Goal: Task Accomplishment & Management: Complete application form

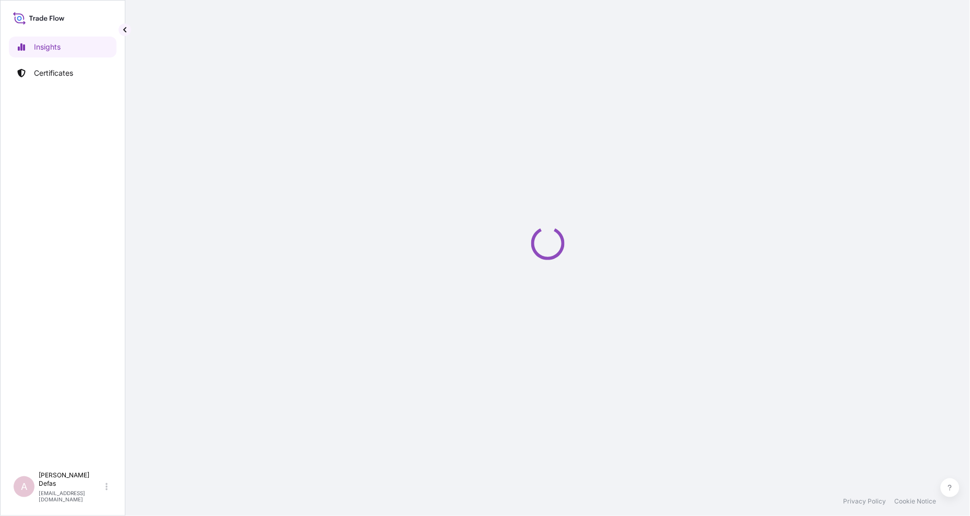
select select "2025"
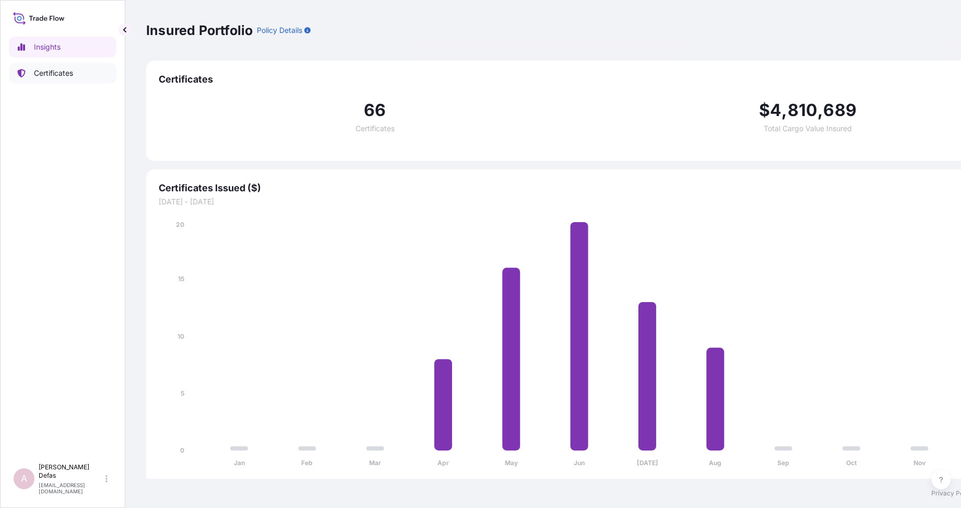
click at [33, 66] on link "Certificates" at bounding box center [63, 73] width 108 height 21
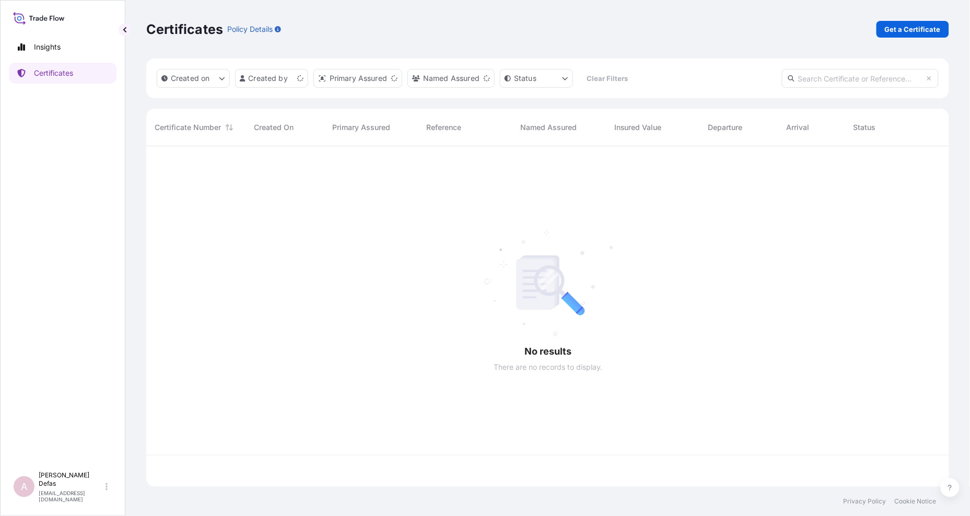
scroll to position [338, 794]
click at [906, 32] on p "Get a Certificate" at bounding box center [913, 29] width 56 height 10
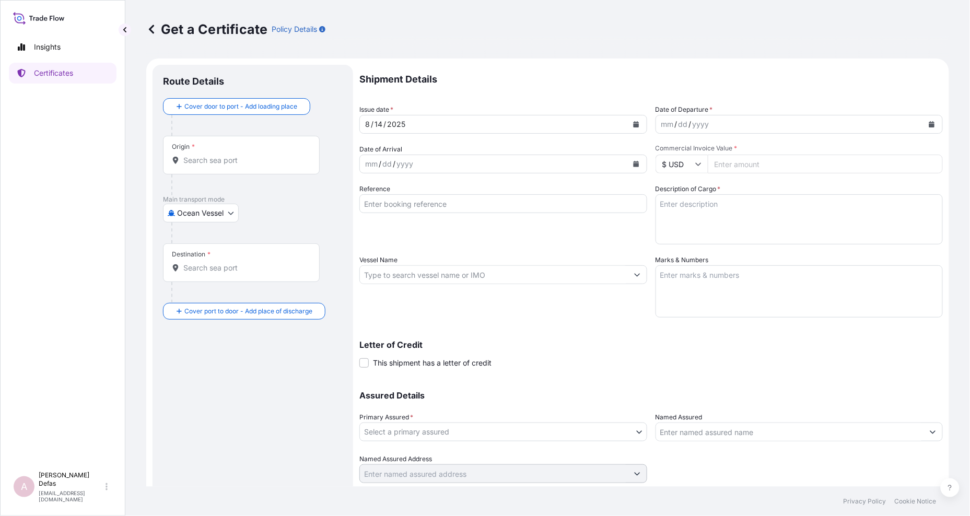
click at [473, 205] on input "Reference" at bounding box center [503, 203] width 288 height 19
click at [190, 212] on body "Insights Certificates A Ariane Defas ariane.defas@quidelortho.com Get a Certifi…" at bounding box center [485, 258] width 970 height 516
click at [192, 244] on div "Air" at bounding box center [201, 240] width 68 height 19
select select "Air"
click at [198, 159] on input "Origin *" at bounding box center [244, 164] width 123 height 10
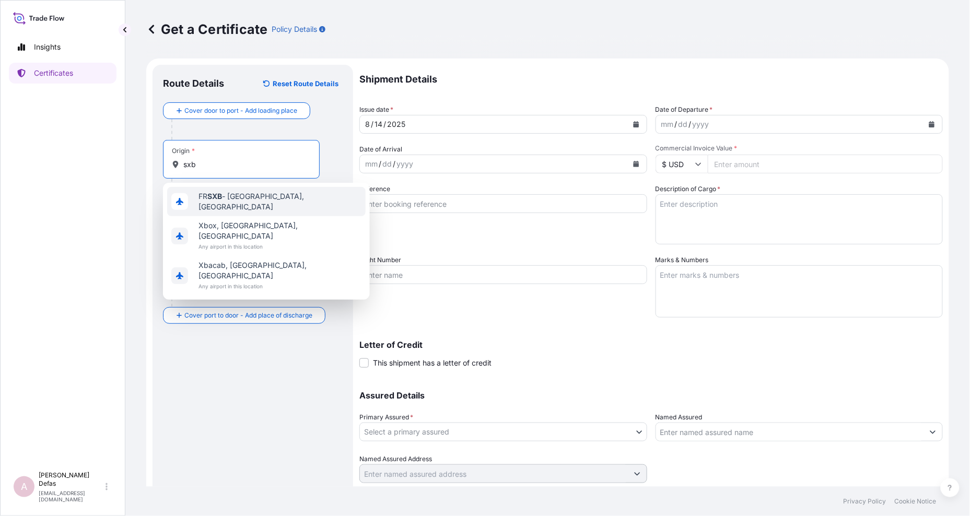
click at [203, 197] on span "FR SXB - Strasbourg, France" at bounding box center [279, 201] width 163 height 21
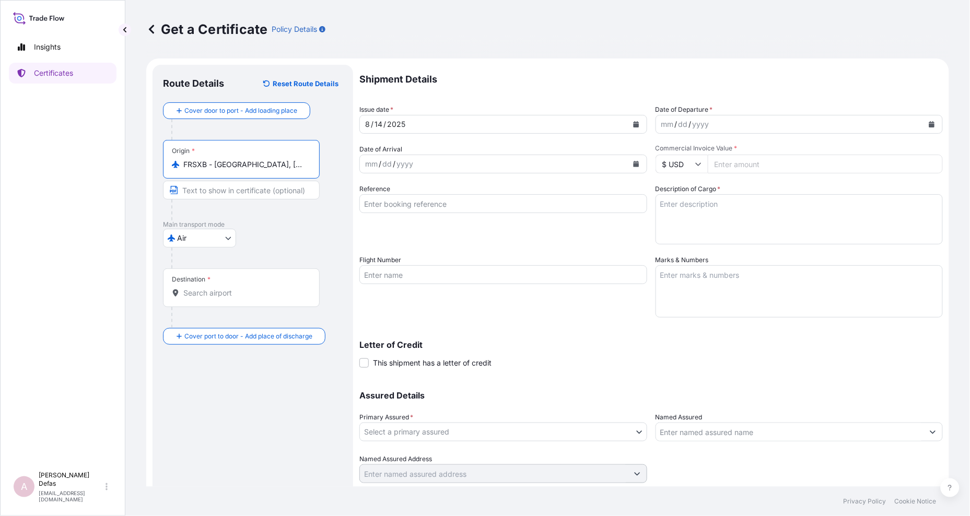
type input "FRSXB - Strasbourg, France"
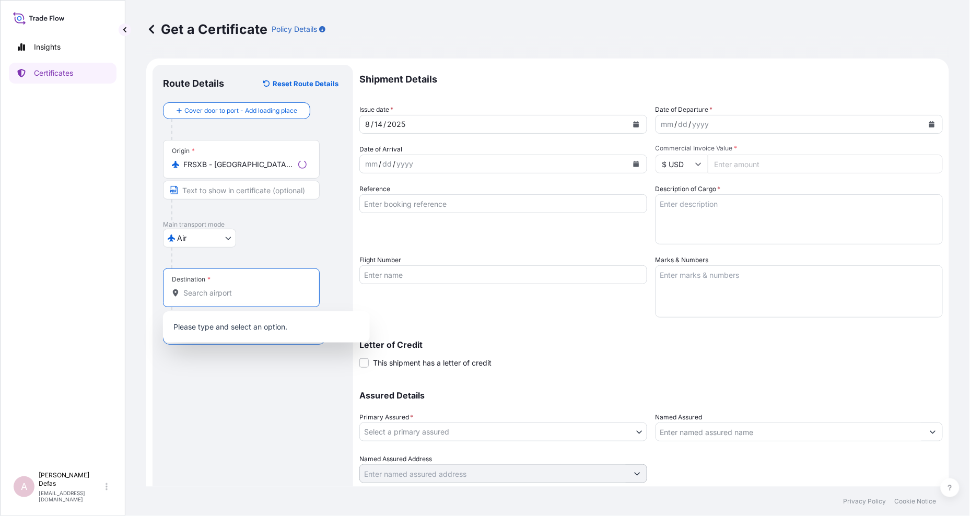
click at [206, 290] on input "Destination *" at bounding box center [244, 293] width 123 height 10
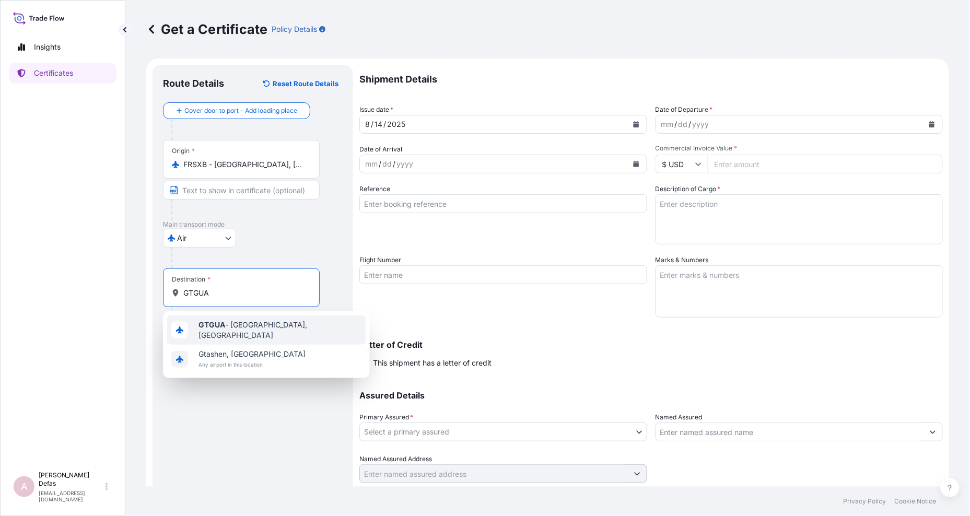
click at [227, 330] on span "GTGUA - Guatemala City, Guatemala" at bounding box center [279, 330] width 163 height 21
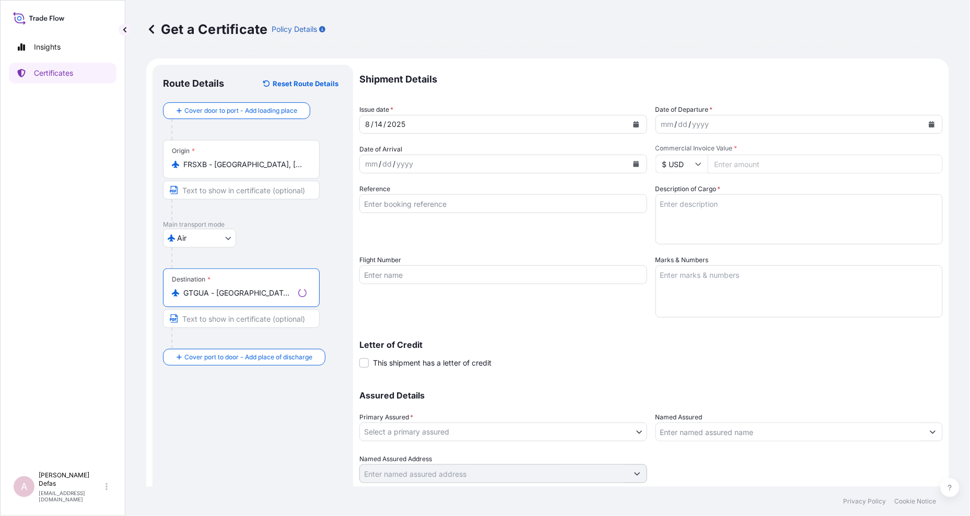
type input "GTGUA - Guatemala City, Guatemala"
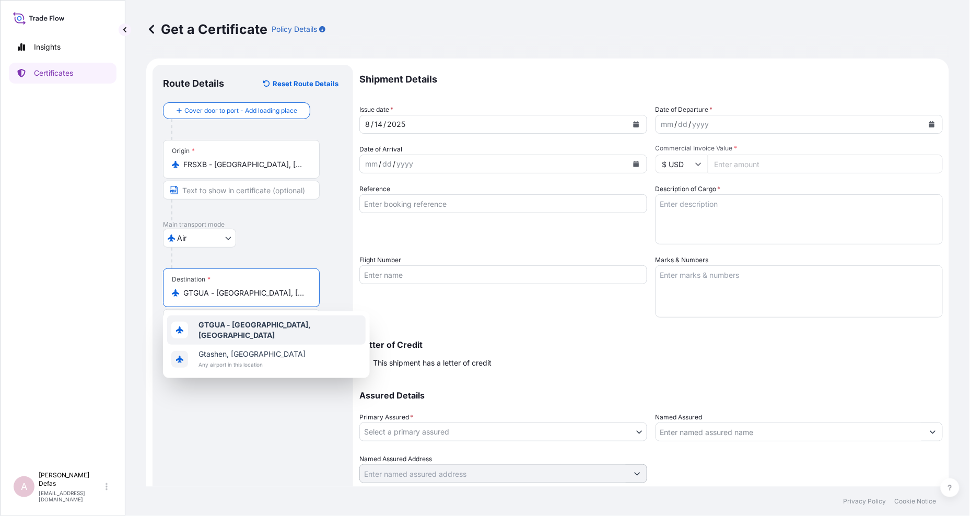
click at [677, 123] on div "dd" at bounding box center [682, 124] width 11 height 13
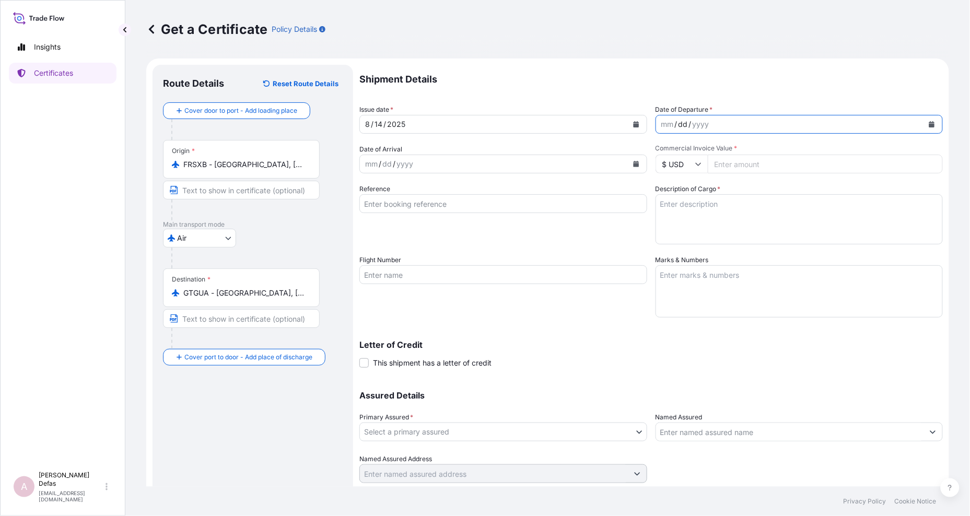
click at [662, 126] on div "mm" at bounding box center [667, 124] width 15 height 13
click at [378, 162] on div "mm" at bounding box center [371, 164] width 15 height 13
click at [415, 205] on input "Reference" at bounding box center [503, 203] width 288 height 19
click at [368, 274] on input "Flight Number" at bounding box center [503, 274] width 288 height 19
paste input "AA0755/19 + AA3306/20 + D55455/22"
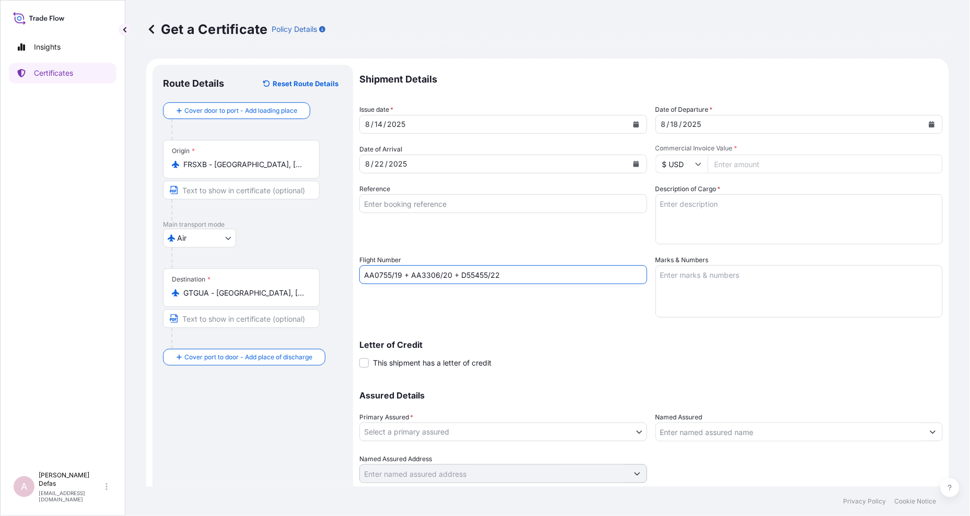
type input "AA0755/19 + AA3306/20 + D55455/22"
click at [419, 204] on input "Reference" at bounding box center [503, 203] width 288 height 19
click at [426, 207] on input "Reference" at bounding box center [503, 203] width 288 height 19
paste input "AA0755/19 + AA3306/20 + D55455/22"
type input "AA0755/19 + AA3306/20 + D55455/22"
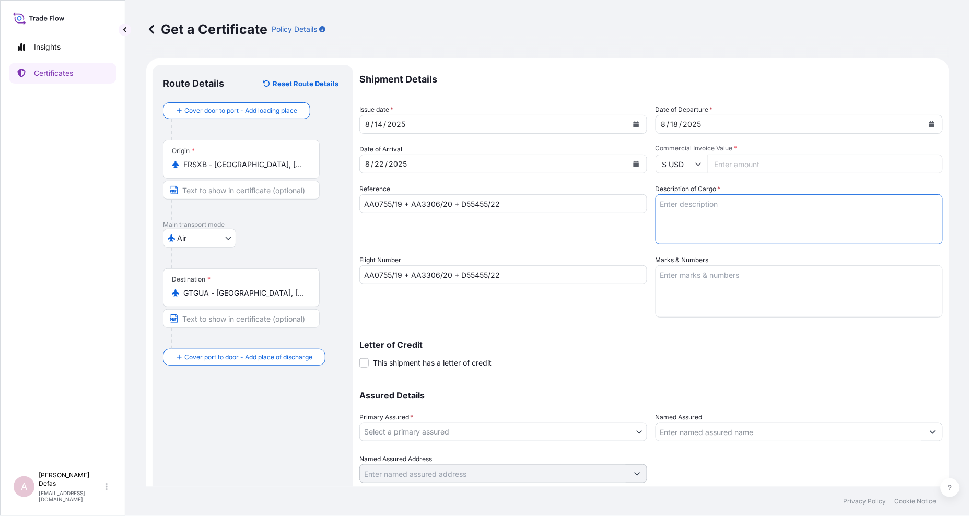
click at [705, 207] on textarea "Description of Cargo *" at bounding box center [799, 219] width 288 height 50
type textarea "Pharmaceutical Diagnostics Kits"
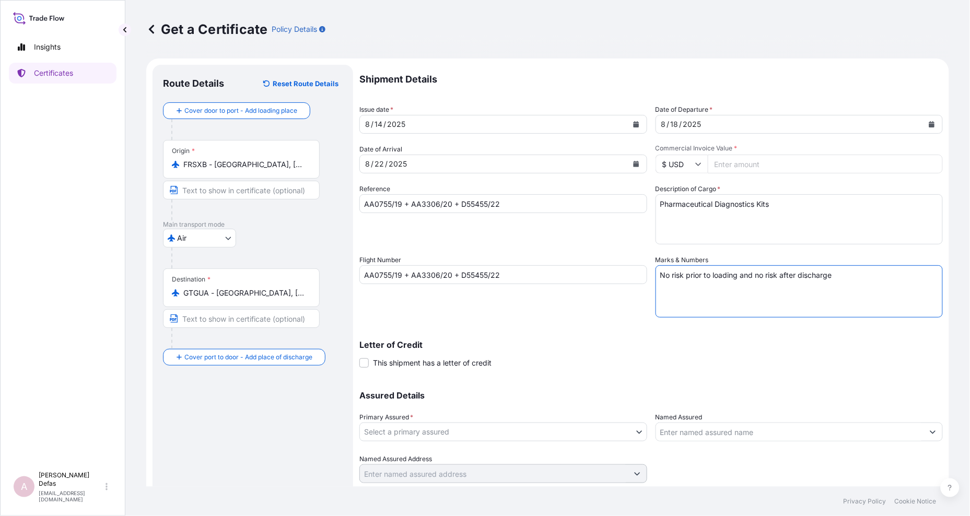
type textarea "No risk prior to loading and no risk after discharge"
click at [752, 168] on input "Commercial Invoice Value *" at bounding box center [826, 164] width 236 height 19
click at [515, 195] on input "AA0755/19 + AA3306/20 + D55455/22" at bounding box center [503, 203] width 288 height 19
drag, startPoint x: 447, startPoint y: 216, endPoint x: 492, endPoint y: 201, distance: 48.1
click at [447, 216] on div "Reference AA0755/19 + AA3306/20 + D55455/22" at bounding box center [503, 214] width 288 height 61
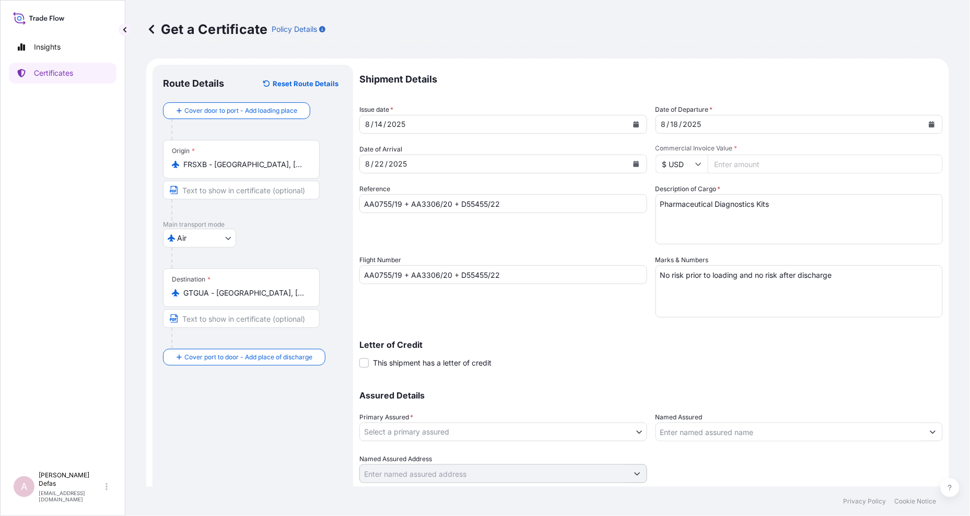
click at [503, 198] on input "AA0755/19 + AA3306/20 + D55455/22" at bounding box center [503, 203] width 288 height 19
drag, startPoint x: 424, startPoint y: 201, endPoint x: 352, endPoint y: 203, distance: 71.6
click at [352, 203] on form "Route Details Reset Route Details Cover door to port - Add loading place Place …" at bounding box center [547, 288] width 803 height 460
paste input "0822401391"
click at [381, 199] on input "0822401391" at bounding box center [503, 203] width 288 height 19
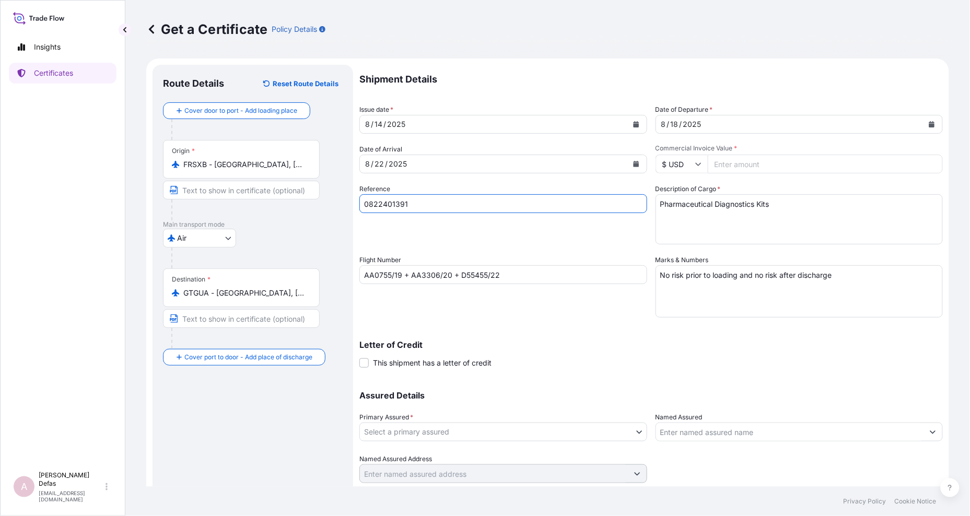
click at [381, 199] on input "0822401391" at bounding box center [503, 203] width 288 height 19
type input "0822401391"
click at [733, 171] on input "Commercial Invoice Value *" at bounding box center [826, 164] width 236 height 19
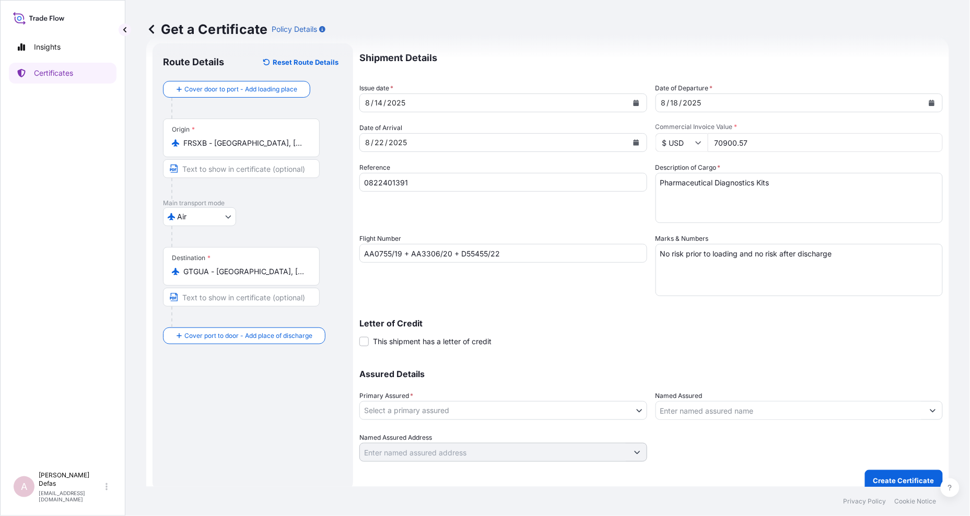
scroll to position [31, 0]
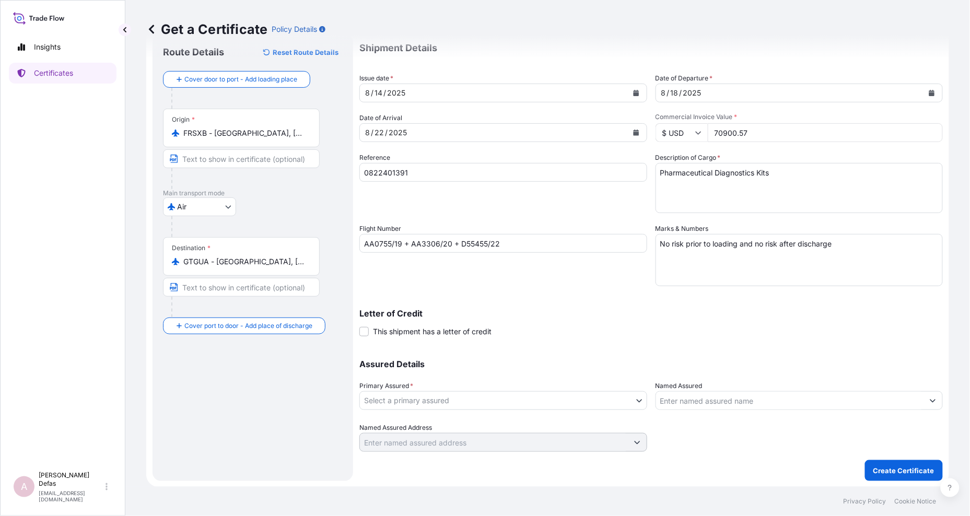
click at [730, 134] on input "70900.57" at bounding box center [826, 132] width 236 height 19
type input "70901.57"
click at [732, 212] on textarea "Pharmaceutical Diagnostics Kits" at bounding box center [799, 188] width 288 height 50
click at [735, 193] on textarea "Pharmaceutical Diagnostics Kits" at bounding box center [799, 188] width 288 height 50
drag, startPoint x: 648, startPoint y: 259, endPoint x: 643, endPoint y: 265, distance: 7.4
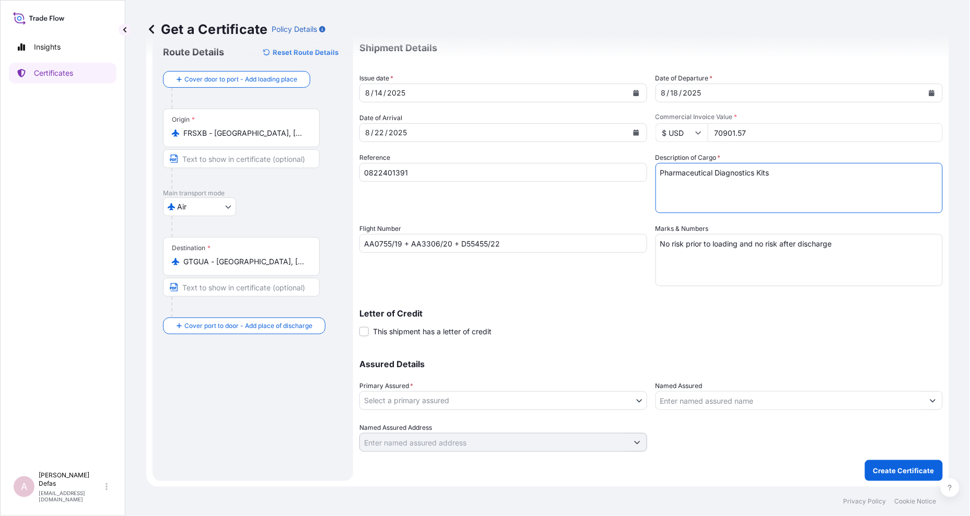
click at [648, 259] on div "Shipment Details Issue date * 8 / 14 / 2025 Date of Departure * 8 / 18 / 2025 D…" at bounding box center [650, 242] width 583 height 418
click at [440, 397] on body "Insights Certificates A Ariane Defas ariane.defas@quidelortho.com Get a Certifi…" at bounding box center [485, 258] width 970 height 516
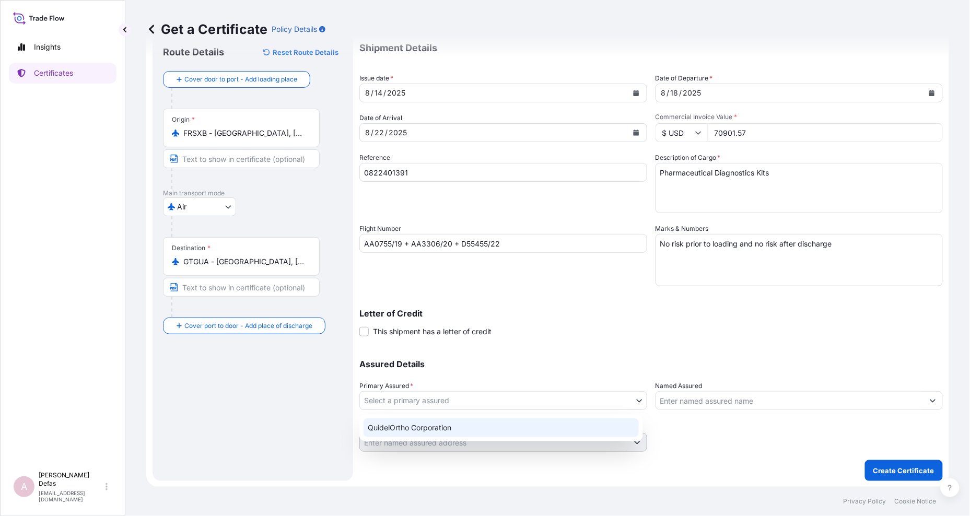
click at [425, 427] on div "QuidelOrtho Corporation" at bounding box center [500, 427] width 275 height 19
select select "31549"
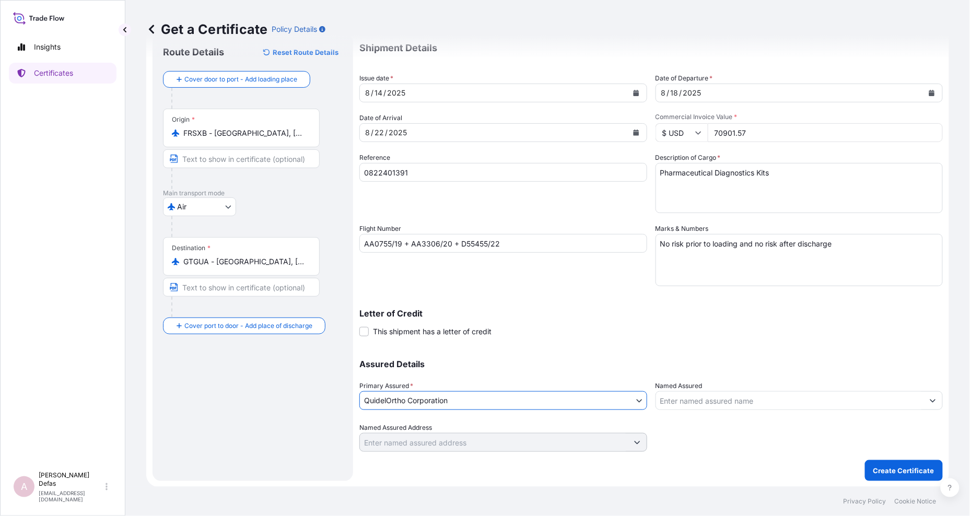
click at [734, 407] on input "Named Assured" at bounding box center [790, 400] width 268 height 19
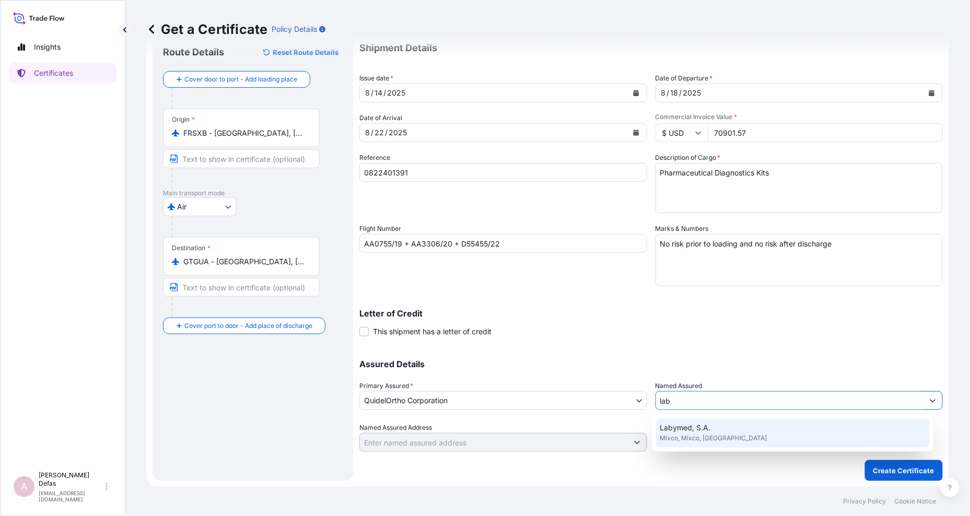
click at [721, 430] on div "Labymed, S.A. Mixco, Mixco, Guatemala" at bounding box center [793, 432] width 274 height 29
type input "Labymed, S.A."
type input "Mixco, Guatemala"
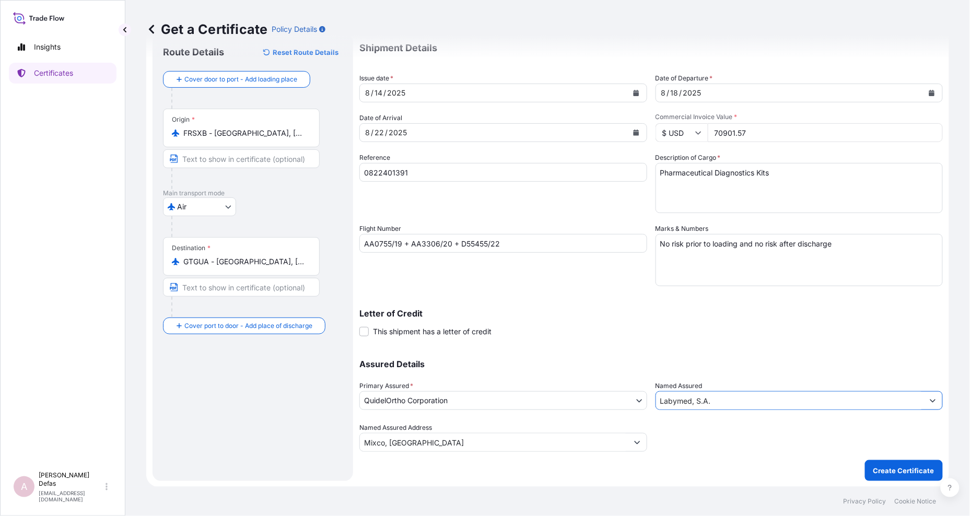
type input "Labymed, S.A."
click at [896, 474] on p "Create Certificate" at bounding box center [903, 470] width 61 height 10
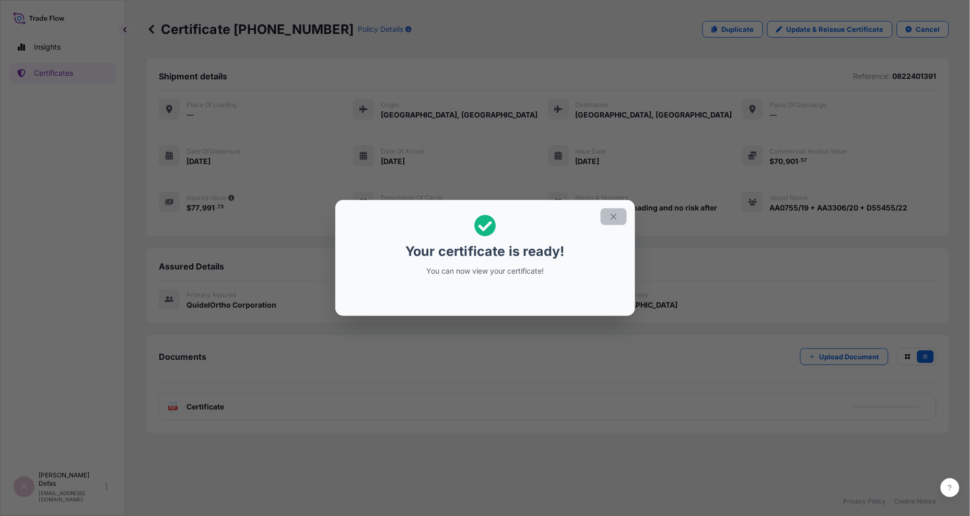
click at [613, 217] on icon "button" at bounding box center [613, 216] width 9 height 9
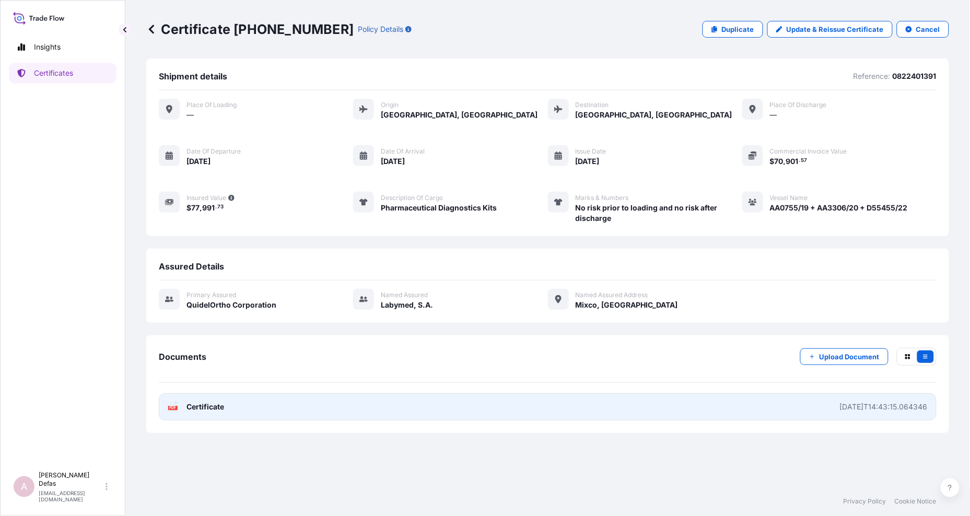
click at [326, 404] on link "PDF Certificate 2025-08-14T14:43:15.064346" at bounding box center [548, 406] width 778 height 27
